Goal: Register for event/course

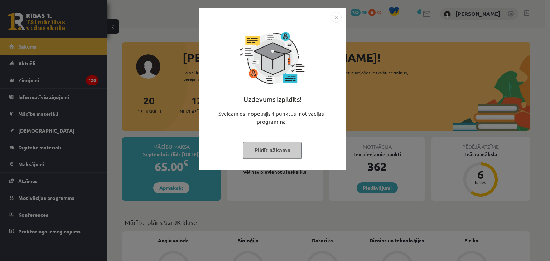
click at [335, 18] on img "Close" at bounding box center [336, 17] width 11 height 11
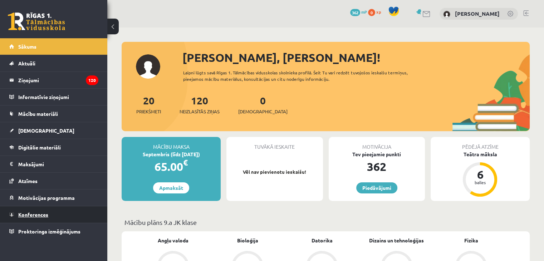
click at [46, 212] on span "Konferences" at bounding box center [33, 214] width 30 height 6
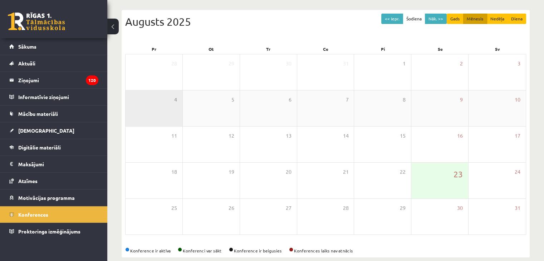
scroll to position [80, 0]
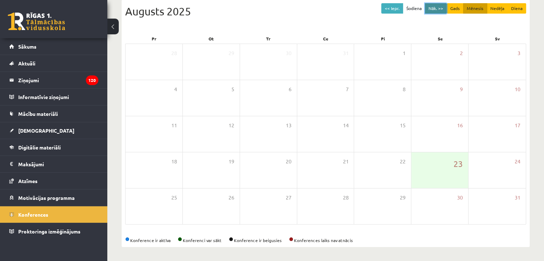
click at [435, 5] on button "Nāk. >>" at bounding box center [436, 8] width 22 height 10
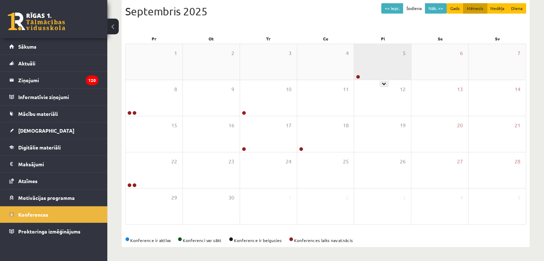
click at [374, 62] on div "5" at bounding box center [382, 62] width 57 height 36
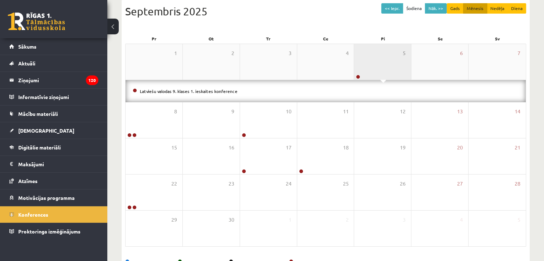
click at [374, 62] on div "5" at bounding box center [382, 62] width 57 height 36
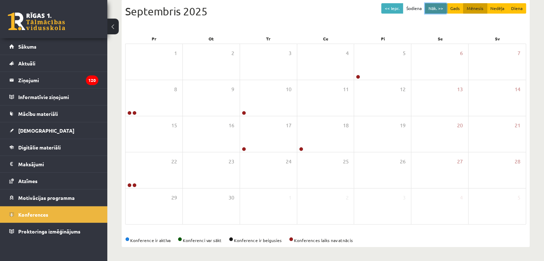
click at [435, 9] on button "Nāk. >>" at bounding box center [436, 8] width 22 height 10
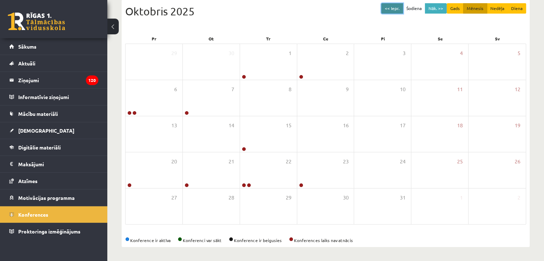
click at [397, 9] on button "<< Iepr." at bounding box center [392, 8] width 22 height 10
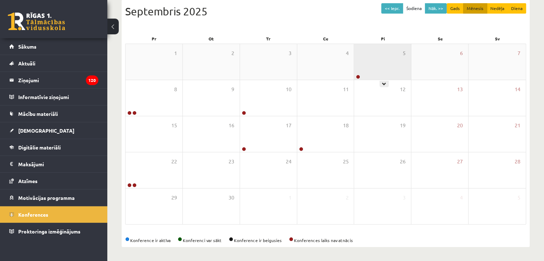
click at [355, 61] on div "5" at bounding box center [382, 62] width 57 height 36
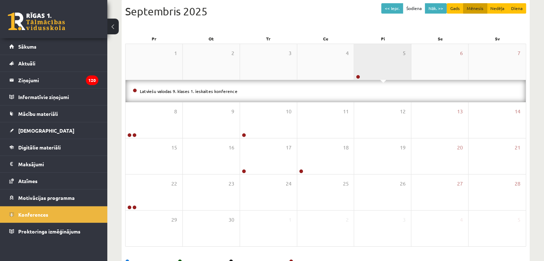
click at [375, 59] on div "5" at bounding box center [382, 62] width 57 height 36
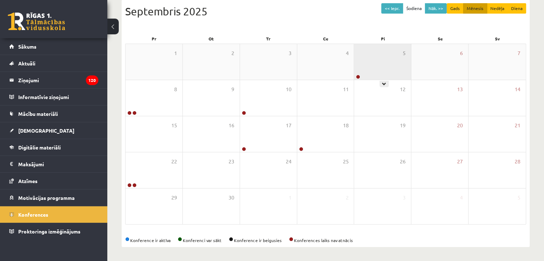
drag, startPoint x: 407, startPoint y: 63, endPoint x: 404, endPoint y: 66, distance: 4.1
click at [406, 63] on div "5" at bounding box center [382, 62] width 57 height 36
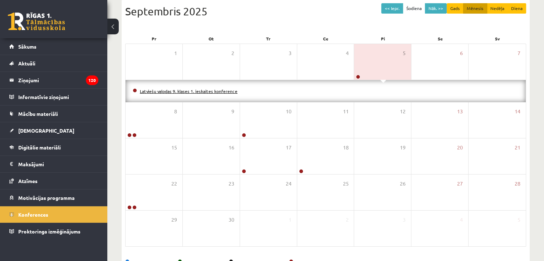
click at [224, 92] on link "Latviešu valodas 9. klases 1. ieskaites konference" at bounding box center [189, 91] width 98 height 6
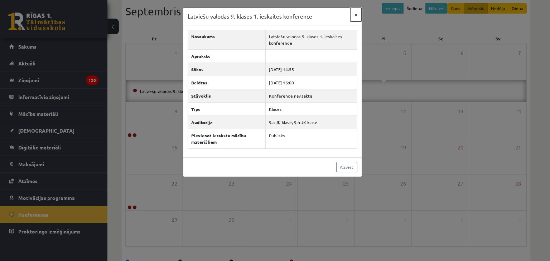
click at [355, 16] on button "×" at bounding box center [355, 15] width 11 height 14
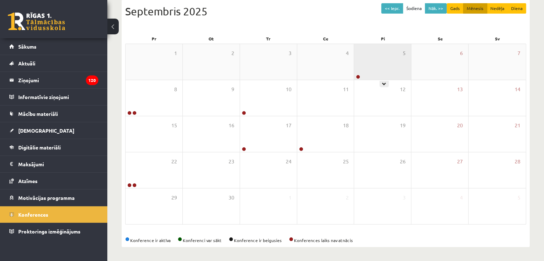
click at [393, 71] on div "5" at bounding box center [382, 62] width 57 height 36
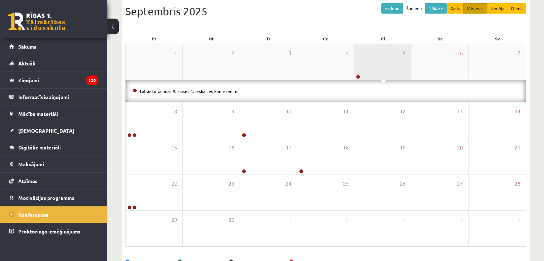
click at [390, 59] on div "5" at bounding box center [382, 62] width 57 height 36
